Goal: Task Accomplishment & Management: Use online tool/utility

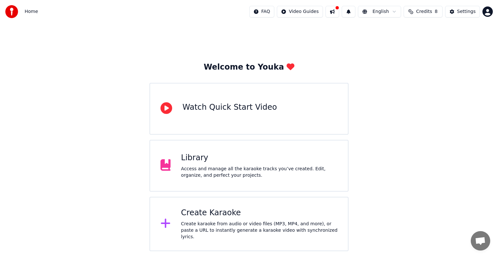
click at [197, 213] on div "Create Karaoke" at bounding box center [259, 213] width 156 height 10
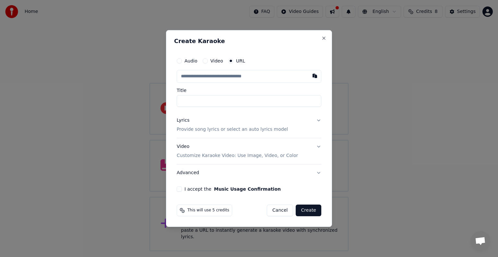
click at [327, 41] on div "Create Karaoke Audio Video URL Title Lyrics Provide song lyrics or select an au…" at bounding box center [249, 128] width 166 height 197
click at [326, 37] on button "Close" at bounding box center [323, 38] width 5 height 5
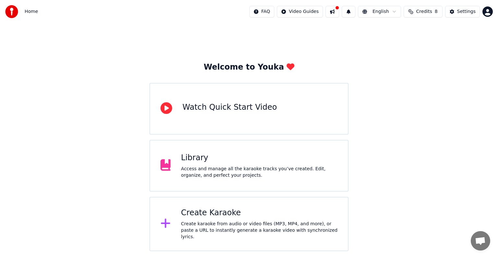
click at [247, 146] on div "Library Access and manage all the karaoke tracks you’ve created. Edit, organize…" at bounding box center [248, 166] width 199 height 52
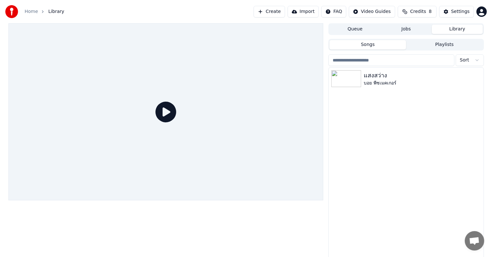
click at [172, 113] on icon at bounding box center [166, 112] width 21 height 21
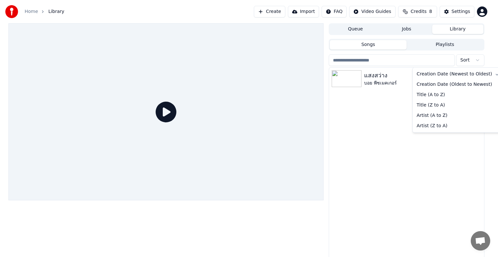
click at [462, 61] on html "Home Library Create Import FAQ Video Guides Credits 8 Settings Queue Jobs Libra…" at bounding box center [249, 128] width 498 height 257
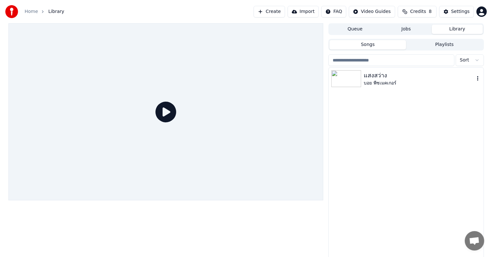
click at [386, 85] on html "Home Library Create Import FAQ Video Guides Credits 8 Settings Queue Jobs Libra…" at bounding box center [246, 128] width 492 height 257
click at [386, 85] on div "บอย พีซเมคเกอร์" at bounding box center [419, 83] width 110 height 6
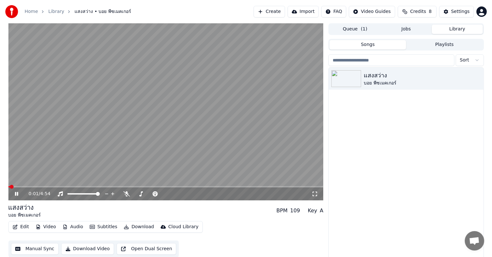
click at [26, 185] on video at bounding box center [165, 111] width 315 height 177
click at [28, 187] on span at bounding box center [165, 186] width 315 height 1
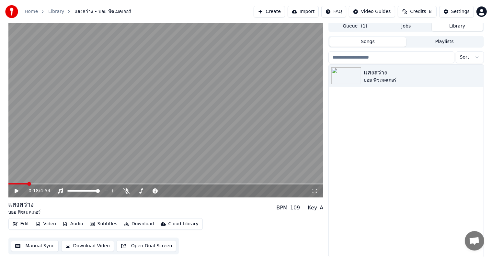
click at [275, 9] on button "Create" at bounding box center [269, 12] width 31 height 12
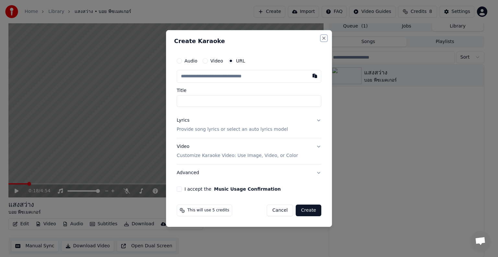
click at [324, 38] on button "Close" at bounding box center [323, 38] width 5 height 5
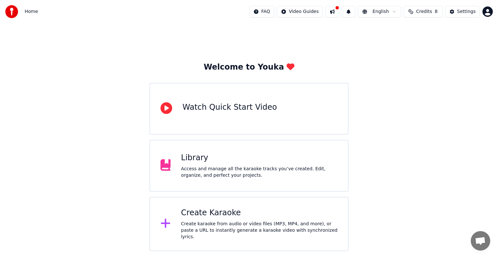
click at [188, 157] on div "Library" at bounding box center [259, 158] width 156 height 10
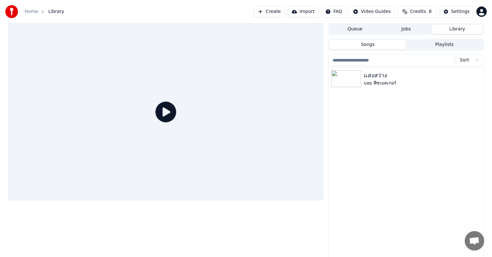
click at [174, 114] on icon at bounding box center [166, 112] width 21 height 21
click at [382, 83] on div "บอย พีซเมคเกอร์" at bounding box center [419, 83] width 110 height 6
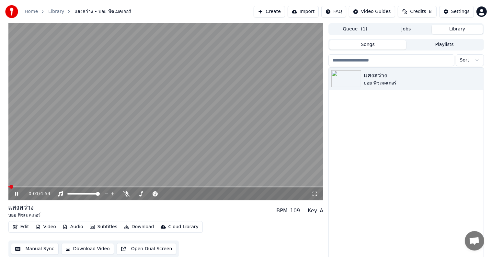
click at [33, 188] on div "0:01 / 4:54" at bounding box center [165, 194] width 315 height 13
click at [32, 185] on video at bounding box center [165, 111] width 315 height 177
click at [189, 94] on video at bounding box center [165, 111] width 315 height 177
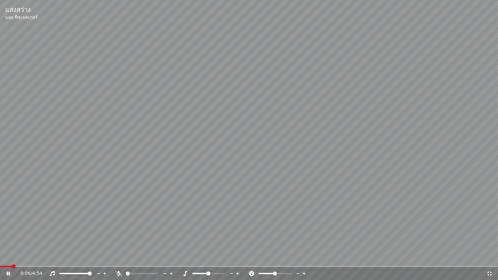
click at [494, 257] on div "0:06 / 4:54" at bounding box center [249, 273] width 492 height 6
click at [491, 257] on icon at bounding box center [489, 273] width 5 height 5
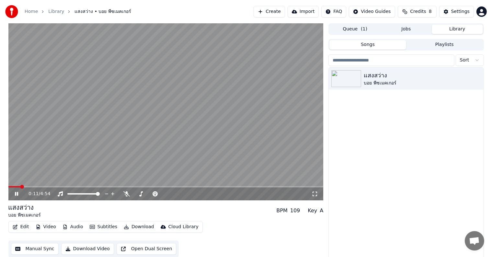
click at [19, 193] on icon at bounding box center [21, 193] width 15 height 5
click at [372, 43] on button "Songs" at bounding box center [368, 44] width 77 height 9
click at [386, 80] on div "บอย พีซเมคเกอร์" at bounding box center [419, 83] width 110 height 6
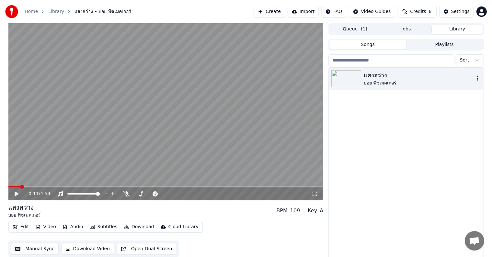
click at [386, 80] on div "บอย พีซเมคเกอร์" at bounding box center [419, 83] width 110 height 6
click at [388, 42] on button "Songs" at bounding box center [368, 44] width 77 height 9
click at [408, 27] on button "Jobs" at bounding box center [406, 29] width 51 height 9
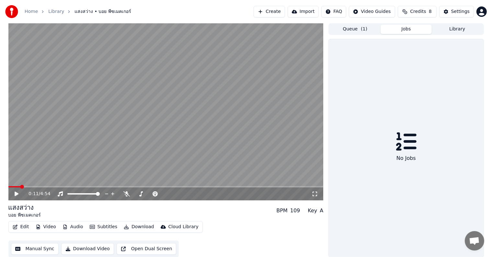
click at [367, 36] on div "Queue ( 1 ) Jobs Library No Jobs" at bounding box center [406, 140] width 155 height 234
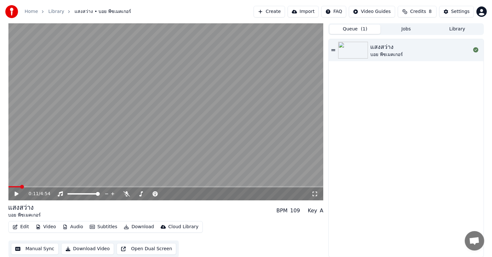
click at [365, 33] on button "Queue ( 1 )" at bounding box center [355, 29] width 51 height 9
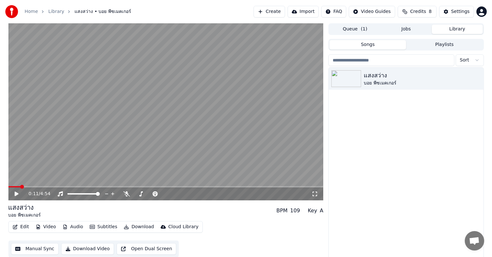
click at [463, 28] on button "Library" at bounding box center [457, 29] width 51 height 9
click at [479, 78] on icon "button" at bounding box center [478, 78] width 6 height 5
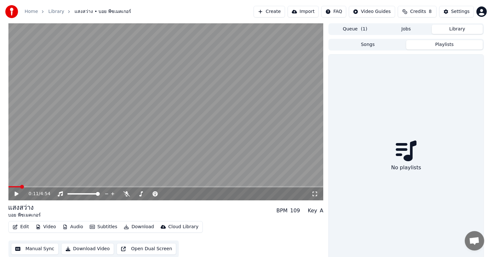
click at [423, 40] on button "Playlists" at bounding box center [444, 44] width 77 height 9
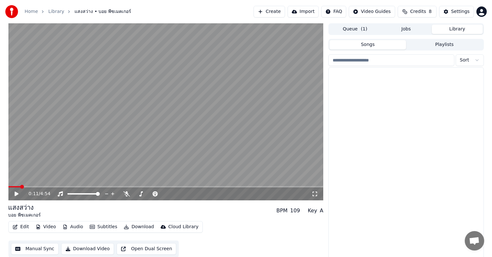
click at [378, 41] on button "Songs" at bounding box center [368, 44] width 77 height 9
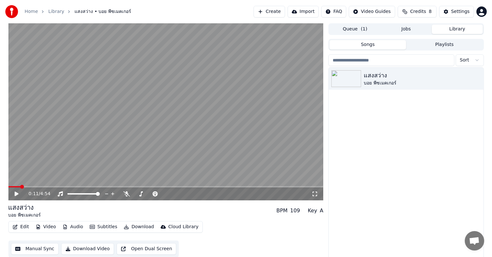
click at [354, 44] on button "Songs" at bounding box center [368, 44] width 77 height 9
click at [411, 60] on input "search" at bounding box center [392, 60] width 126 height 12
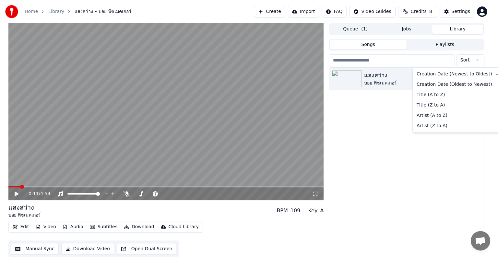
click at [468, 57] on html "Home Library แสงสว่าง • บอย พีซเมคเกอร์ Create Import FAQ Video Guides Credits …" at bounding box center [249, 128] width 498 height 257
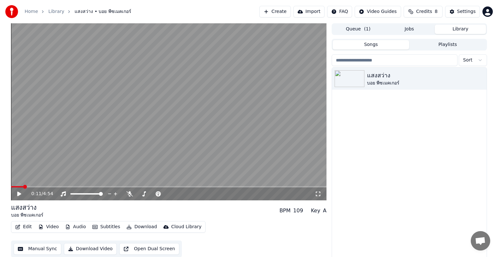
click at [476, 60] on html "Home Library แสงสว่าง • บอย พีซเมคเกอร์ Create Import FAQ Video Guides Credits …" at bounding box center [249, 128] width 498 height 257
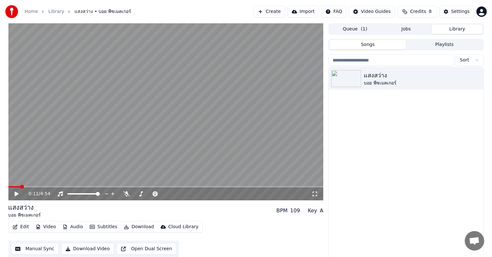
click at [378, 49] on div "Songs Playlists" at bounding box center [406, 45] width 155 height 12
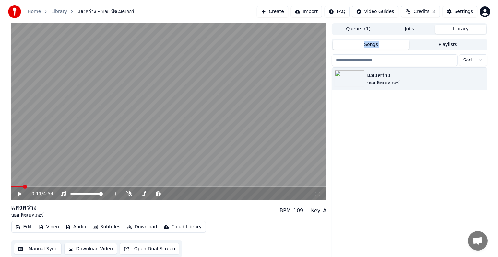
scroll to position [3, 0]
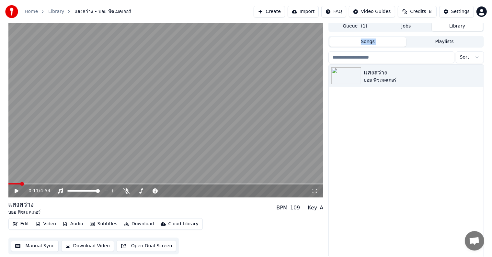
click at [281, 93] on video at bounding box center [165, 108] width 315 height 177
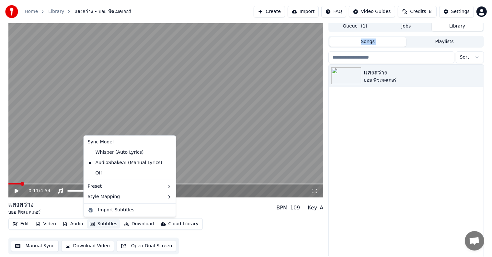
click at [94, 223] on button "Subtitles" at bounding box center [103, 224] width 33 height 9
click at [119, 209] on div "Import Subtitles" at bounding box center [116, 210] width 36 height 6
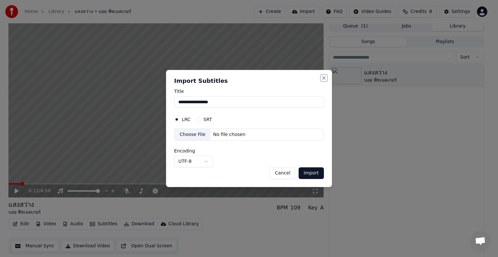
click at [325, 77] on button "Close" at bounding box center [323, 77] width 5 height 5
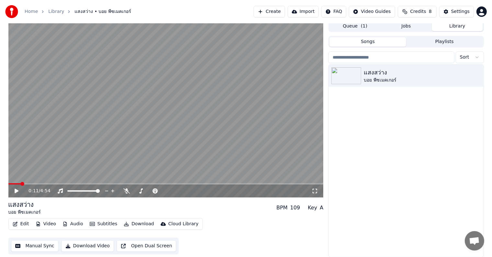
click at [112, 233] on div "Edit Video Audio Subtitles Download Cloud Library Manual Sync Download Video Op…" at bounding box center [165, 236] width 315 height 36
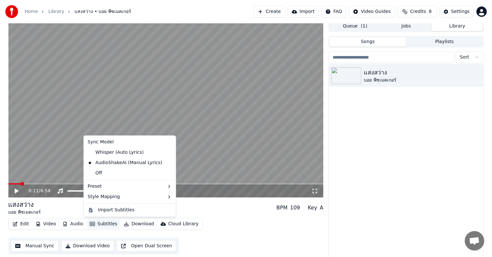
click at [104, 226] on button "Subtitles" at bounding box center [103, 224] width 33 height 9
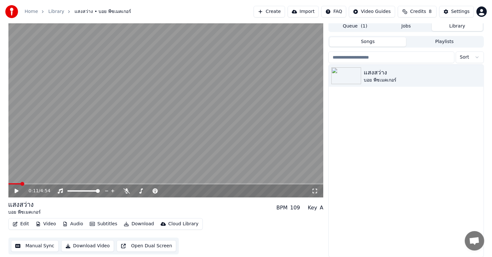
click at [214, 139] on video at bounding box center [165, 108] width 315 height 177
click at [98, 224] on button "Subtitles" at bounding box center [103, 224] width 33 height 9
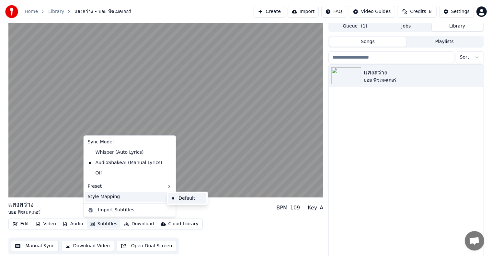
click at [174, 194] on div "Default" at bounding box center [187, 198] width 38 height 10
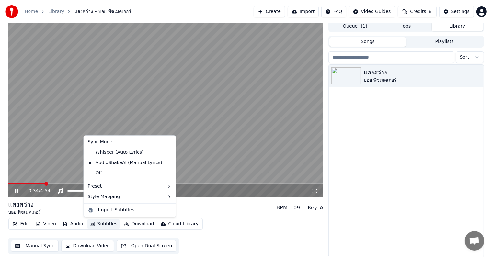
click at [113, 222] on button "Subtitles" at bounding box center [103, 224] width 33 height 9
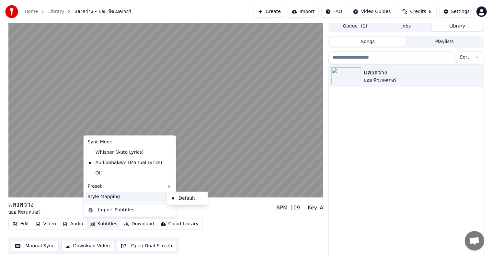
click at [139, 195] on div "Style Mapping" at bounding box center [129, 197] width 89 height 10
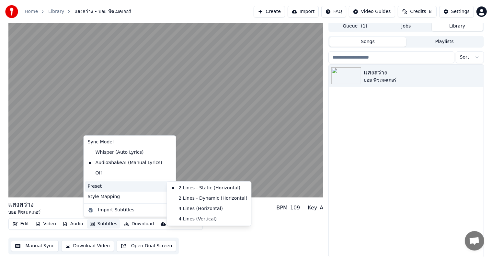
click at [145, 190] on div "Preset" at bounding box center [129, 186] width 89 height 10
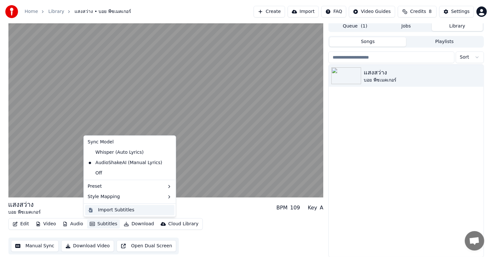
click at [141, 208] on div "Import Subtitles" at bounding box center [135, 210] width 74 height 6
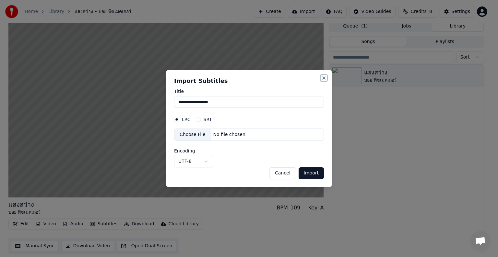
click at [326, 77] on button "Close" at bounding box center [323, 77] width 5 height 5
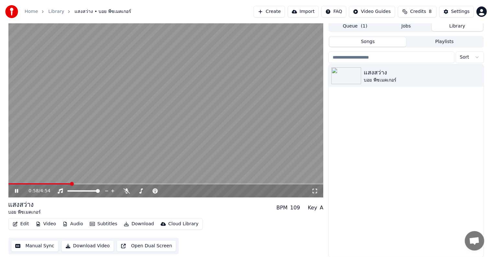
click at [220, 116] on video at bounding box center [165, 108] width 315 height 177
click at [158, 187] on div "0:58 / 4:54" at bounding box center [165, 191] width 315 height 13
click at [153, 191] on icon at bounding box center [155, 191] width 5 height 5
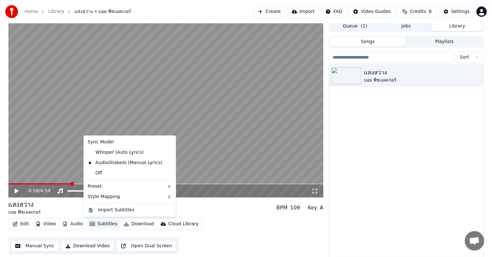
click at [94, 222] on button "Subtitles" at bounding box center [103, 224] width 33 height 9
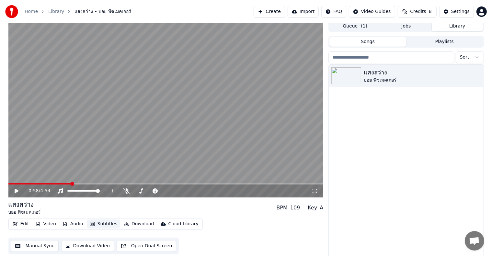
click at [94, 222] on button "Subtitles" at bounding box center [103, 224] width 33 height 9
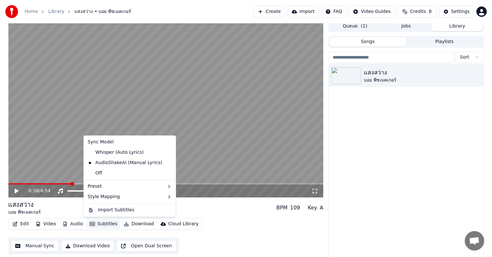
click at [94, 222] on button "Subtitles" at bounding box center [103, 224] width 33 height 9
click at [174, 198] on div "Default" at bounding box center [187, 198] width 38 height 10
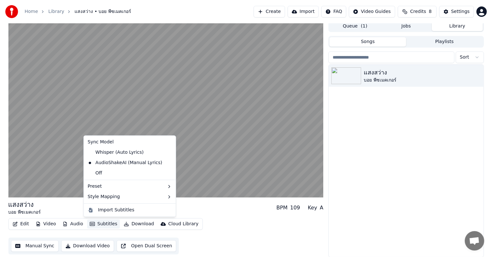
click at [112, 222] on button "Subtitles" at bounding box center [103, 224] width 33 height 9
click at [109, 212] on div "Import Subtitles" at bounding box center [116, 210] width 36 height 6
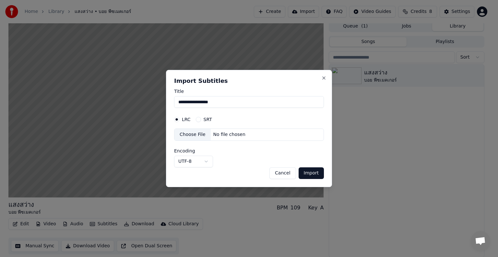
click at [276, 131] on div "Choose File No file chosen" at bounding box center [249, 135] width 150 height 12
click at [325, 75] on div "**********" at bounding box center [249, 128] width 166 height 117
click at [324, 78] on button "Close" at bounding box center [323, 77] width 5 height 5
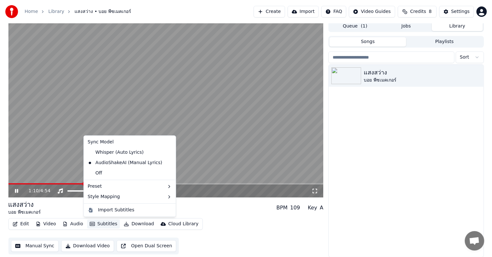
click at [105, 224] on button "Subtitles" at bounding box center [103, 224] width 33 height 9
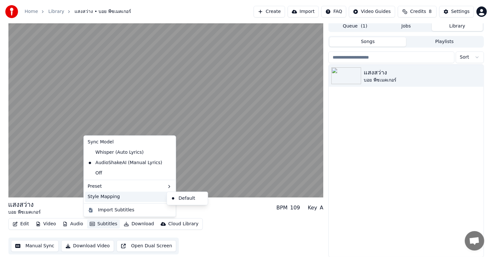
click at [141, 200] on div "Style Mapping" at bounding box center [129, 197] width 89 height 10
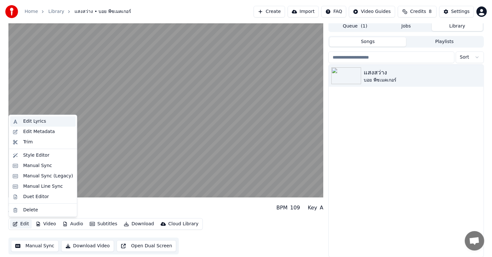
click at [17, 122] on div "Edit Lyrics" at bounding box center [42, 121] width 65 height 10
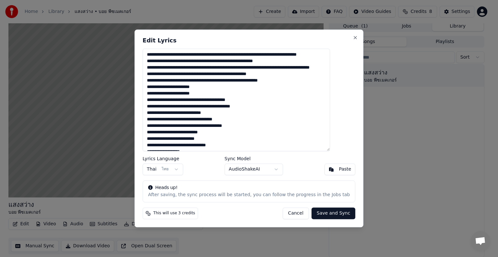
click at [214, 193] on div "After saving, the sync process will be started, you can follow the progress in …" at bounding box center [249, 195] width 202 height 6
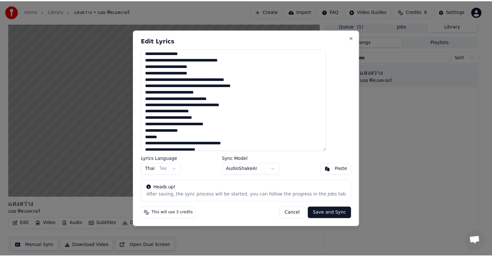
scroll to position [252, 0]
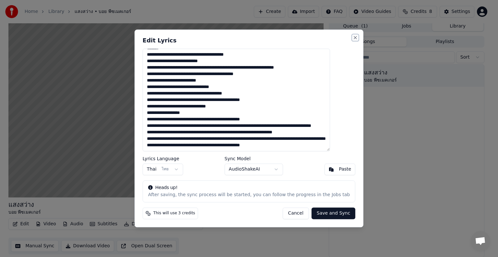
click at [353, 39] on button "Close" at bounding box center [355, 37] width 5 height 5
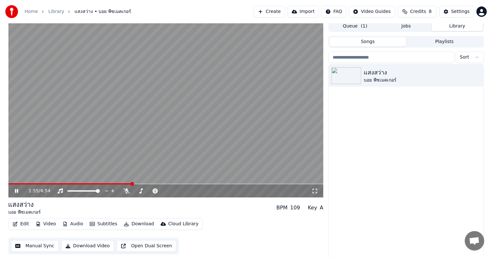
click at [15, 191] on icon at bounding box center [21, 191] width 15 height 5
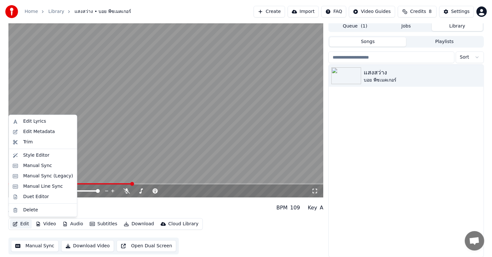
click at [18, 226] on button "Edit" at bounding box center [21, 224] width 22 height 9
click at [45, 136] on div "Edit Metadata" at bounding box center [42, 132] width 65 height 10
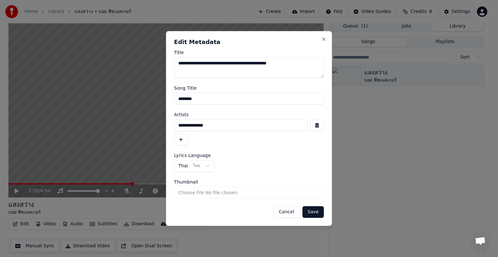
click at [322, 43] on h2 "Edit Metadata" at bounding box center [249, 42] width 150 height 6
click at [322, 40] on button "Close" at bounding box center [323, 39] width 5 height 5
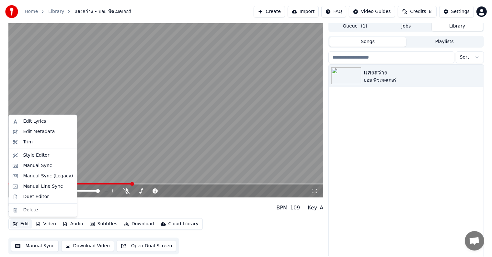
click at [29, 224] on button "Edit" at bounding box center [21, 224] width 22 height 9
click at [45, 195] on div "Duet Editor" at bounding box center [36, 197] width 26 height 6
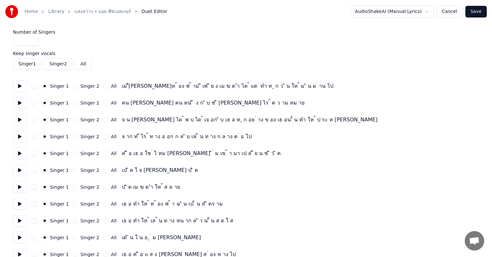
click at [76, 87] on div "Singer 2" at bounding box center [86, 86] width 27 height 5
click at [74, 86] on button "Singer 2" at bounding box center [75, 86] width 5 height 5
click at [44, 84] on button "Singer 1" at bounding box center [44, 86] width 5 height 5
click at [63, 65] on button "Singer 2" at bounding box center [58, 64] width 29 height 12
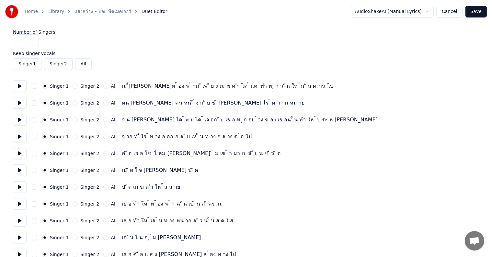
click at [25, 37] on input "*" at bounding box center [26, 40] width 26 height 12
click at [237, 89] on div "เม ื่[PERSON_NAME]ท ้ อง ฟ ้ าม ี เพ ี ย ง เม ฆ ด ำ ได ้ แต ่ ทำ ท ุ ก ว ั น ให…" at bounding box center [228, 86] width 212 height 8
click at [241, 90] on div "เม ื่[PERSON_NAME]ท ้ อง ฟ ้ าม ี เพ ี ย ง เม ฆ ด ำ ได ้ แต ่ ทำ ท ุ ก ว ั น ให…" at bounding box center [228, 86] width 212 height 8
click at [244, 88] on div "เม ื่[PERSON_NAME]ท ้ อง ฟ ้ าม ี เพ ี ย ง เม ฆ ด ำ ได ้ แต ่ ทำ ท ุ ก ว ั น ให…" at bounding box center [228, 86] width 212 height 8
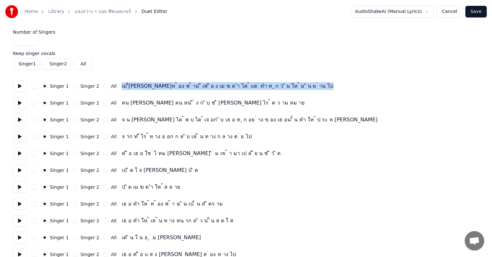
click at [244, 88] on div "เม ื่[PERSON_NAME]ท ้ อง ฟ ้ าม ี เพ ี ย ง เม ฆ ด ำ ได ้ แต ่ ทำ ท ุ ก ว ั น ให…" at bounding box center [228, 86] width 212 height 8
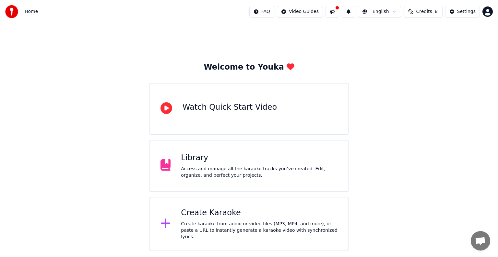
click at [196, 173] on div "Access and manage all the karaoke tracks you’ve created. Edit, organize, and pe…" at bounding box center [259, 172] width 156 height 13
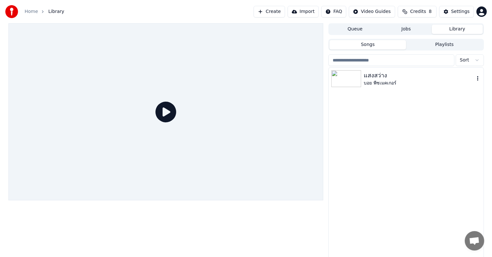
click at [353, 70] on div "แสงสว่าง บอย พีซเมคเกอร์" at bounding box center [406, 79] width 155 height 22
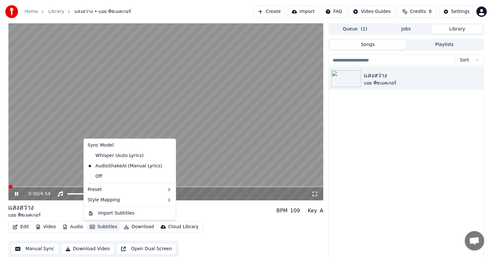
click at [96, 226] on button "Subtitles" at bounding box center [103, 227] width 33 height 9
click at [123, 195] on div "Style Mapping" at bounding box center [129, 200] width 89 height 10
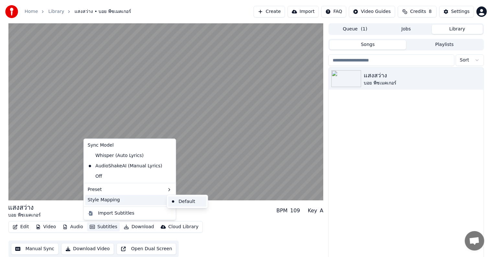
click at [174, 199] on div "Default" at bounding box center [187, 202] width 38 height 10
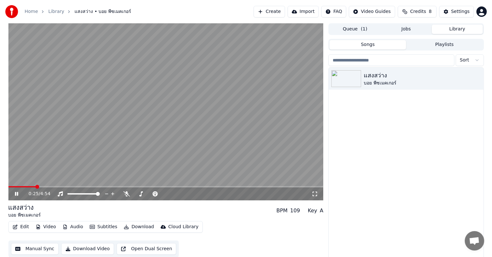
click at [16, 192] on icon at bounding box center [21, 193] width 15 height 5
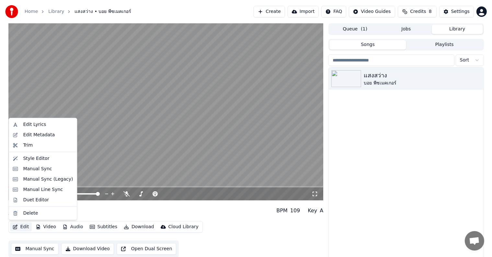
click at [22, 229] on button "Edit" at bounding box center [21, 227] width 22 height 9
click at [48, 182] on div "Manual Sync (Legacy)" at bounding box center [48, 179] width 50 height 6
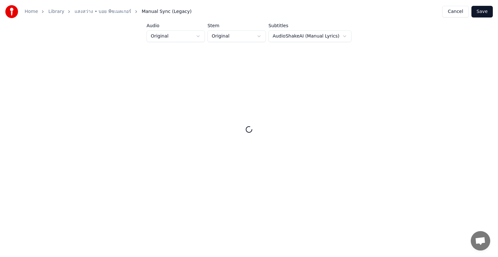
click at [198, 37] on html "Home Library แสงสว่าง • บอย พีซเมคเกอร์ Manual Sync (Legacy) Cancel Save Audio …" at bounding box center [249, 108] width 498 height 217
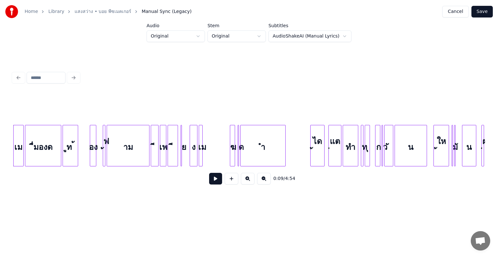
click at [215, 181] on button at bounding box center [215, 179] width 13 height 12
click at [209, 173] on button at bounding box center [215, 179] width 13 height 12
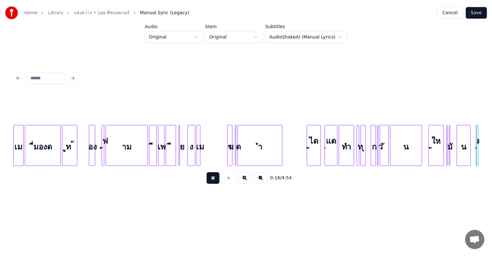
scroll to position [0, 1057]
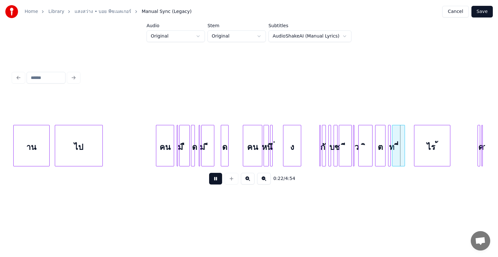
click at [478, 14] on button "Save" at bounding box center [481, 12] width 21 height 12
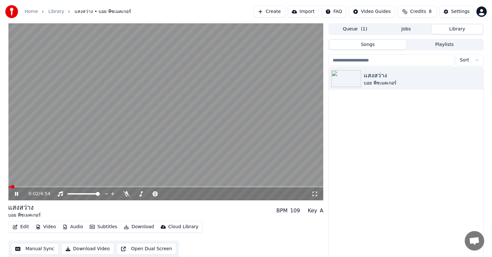
click at [264, 147] on video at bounding box center [165, 111] width 315 height 177
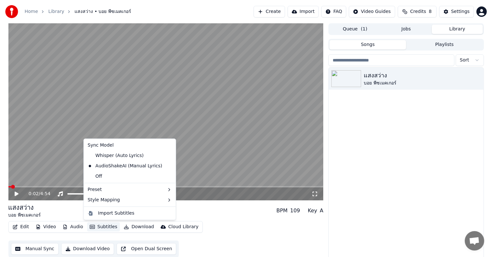
click at [106, 227] on button "Subtitles" at bounding box center [103, 227] width 33 height 9
click at [113, 197] on div "Style Mapping" at bounding box center [129, 200] width 89 height 10
click at [201, 199] on div "Default" at bounding box center [187, 202] width 38 height 10
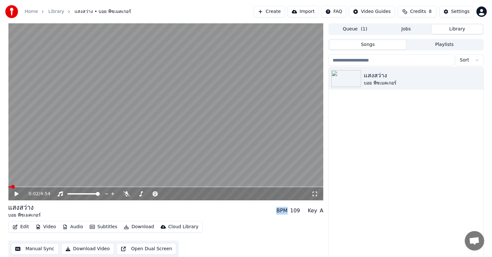
click at [201, 199] on div "0:02 / 4:54" at bounding box center [165, 194] width 315 height 13
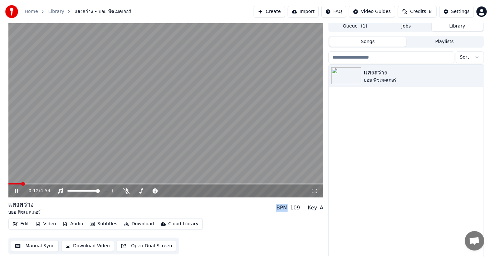
click at [115, 146] on video at bounding box center [165, 108] width 315 height 177
